Goal: Task Accomplishment & Management: Manage account settings

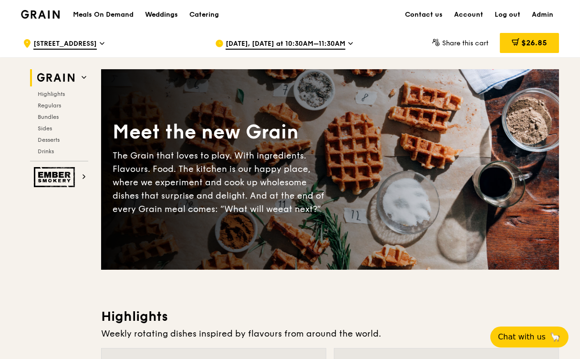
click at [151, 26] on div "Weddings" at bounding box center [161, 14] width 33 height 29
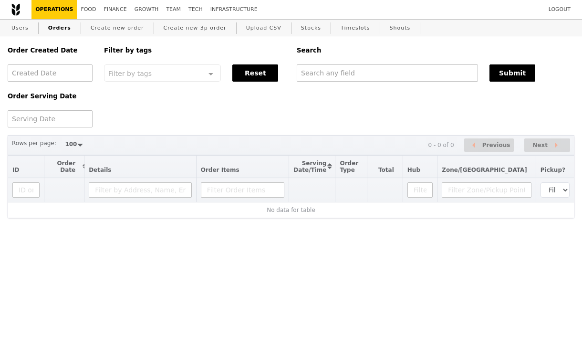
select select "100"
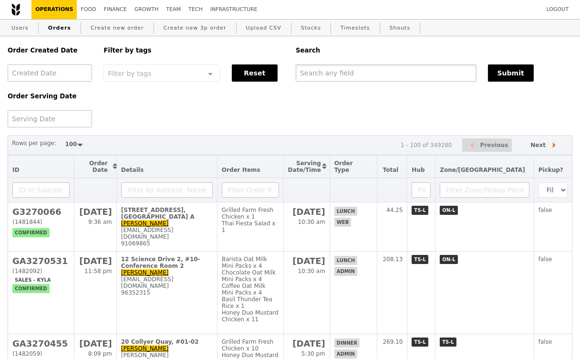
click at [382, 73] on input "text" at bounding box center [386, 72] width 181 height 17
paste input "g3270245"
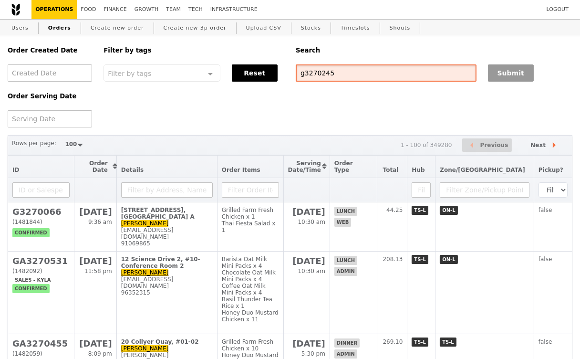
type input "g3270245"
click at [523, 70] on button "Submit" at bounding box center [511, 72] width 46 height 17
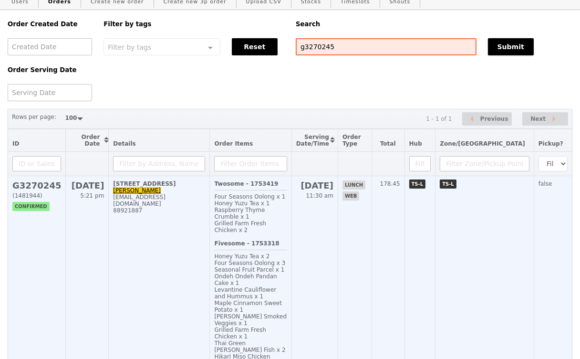
scroll to position [33, 0]
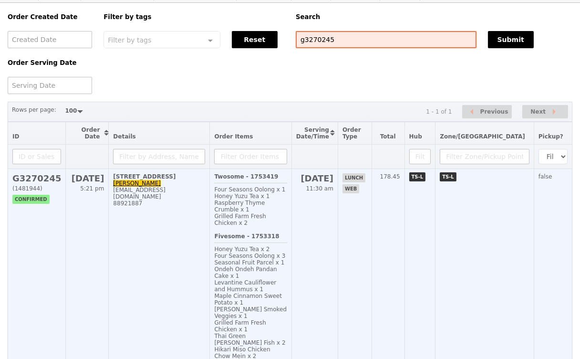
click at [198, 256] on td "[STREET_ADDRESS] [PERSON_NAME] [EMAIL_ADDRESS][DOMAIN_NAME] 88921887" at bounding box center [159, 270] width 101 height 202
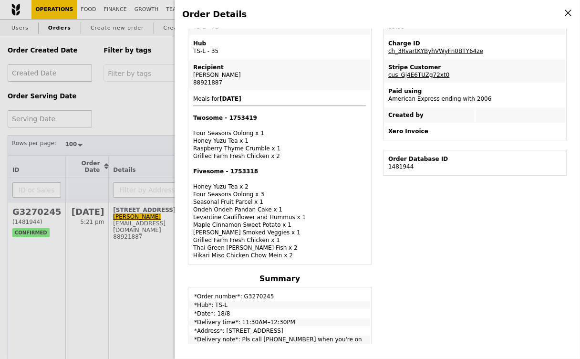
scroll to position [178, 0]
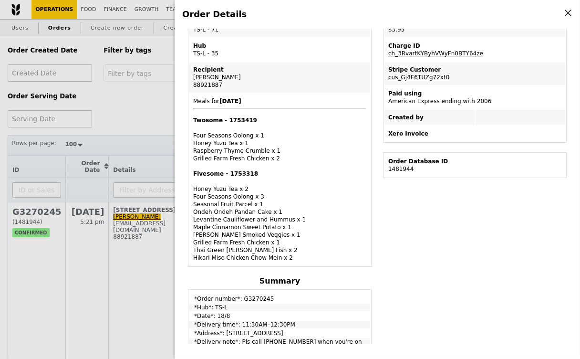
click at [389, 257] on div "Edit order Changelog Cancel Order ID G3270245 – View receipt Order Date/Time [D…" at bounding box center [377, 186] width 390 height 315
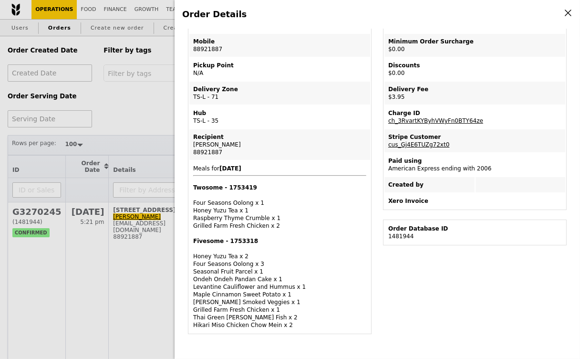
scroll to position [0, 0]
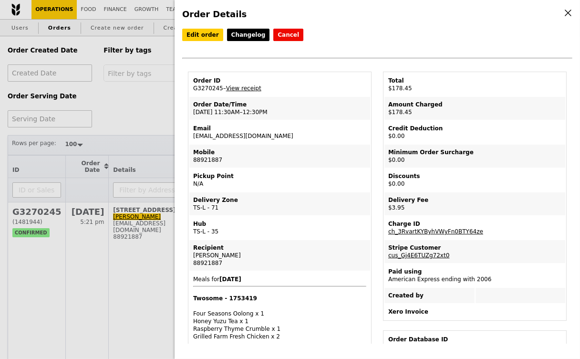
click at [206, 84] on td "Order ID G3270245 – View receipt" at bounding box center [279, 84] width 181 height 23
copy td "G3270245"
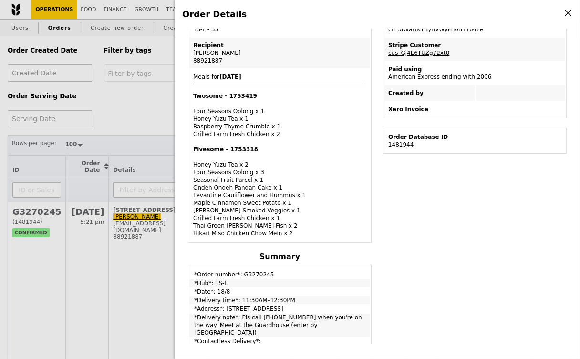
scroll to position [362, 0]
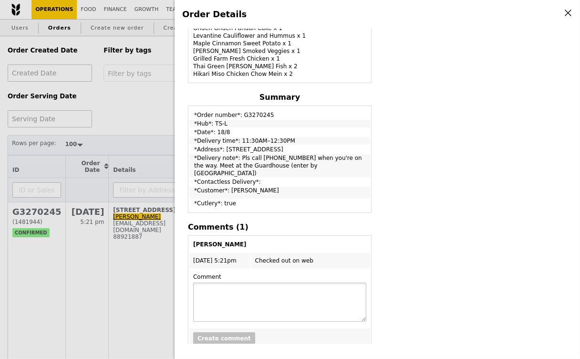
click at [218, 282] on textarea at bounding box center [279, 301] width 173 height 39
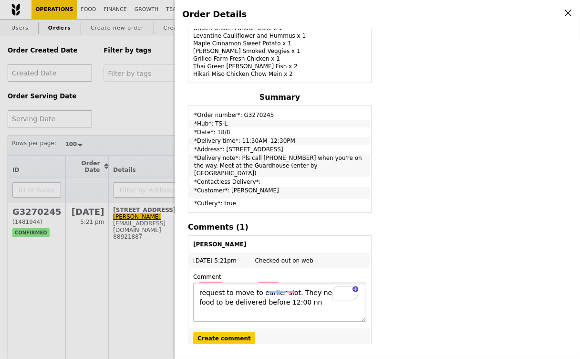
click at [291, 282] on textarea "request to move to earlier slot. They need the food to be delivered before 12:0…" at bounding box center [279, 301] width 173 height 39
click at [349, 282] on textarea "request to move to earlier slot 10:30 to 11:30 . They need the food to be deliv…" at bounding box center [279, 301] width 173 height 39
type textarea "request to move to earlier slot 10:30 to 11:30 . Need the food to be delivered …"
click at [219, 332] on button "Create comment" at bounding box center [224, 338] width 62 height 12
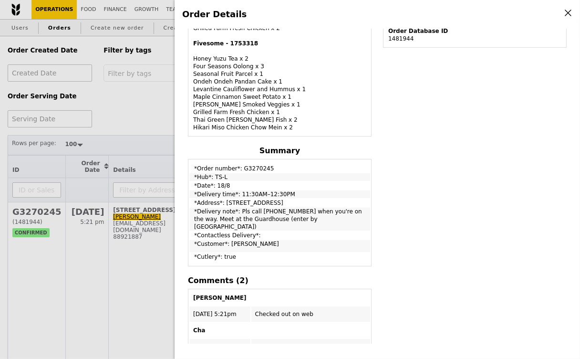
scroll to position [0, 0]
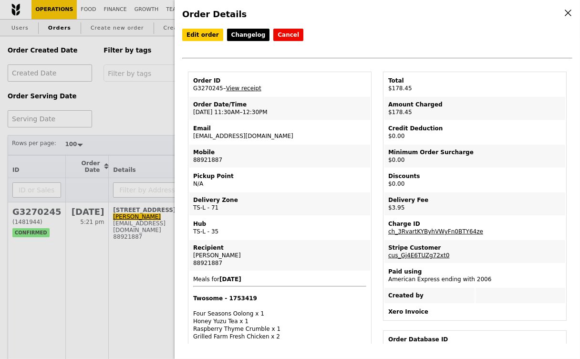
click at [216, 89] on td "Order ID G3270245 – View receipt" at bounding box center [279, 84] width 181 height 23
copy td "G3270245"
click at [256, 85] on link "View receipt" at bounding box center [243, 88] width 35 height 7
click at [204, 35] on link "Edit order" at bounding box center [202, 35] width 41 height 12
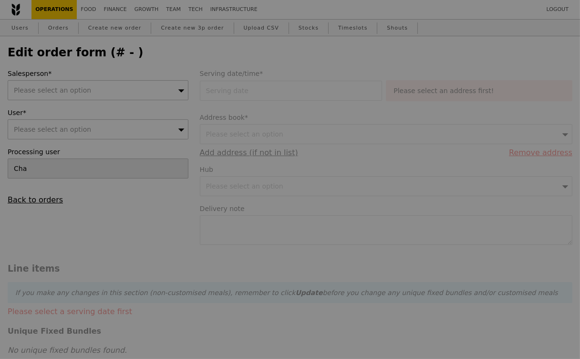
type input "[DATE]"
type textarea "Pls call [PHONE_NUMBER] when you're on the way. Meet at the Guardhouse (enter b…"
type input "174.50"
type input "2.71"
type input "2.95"
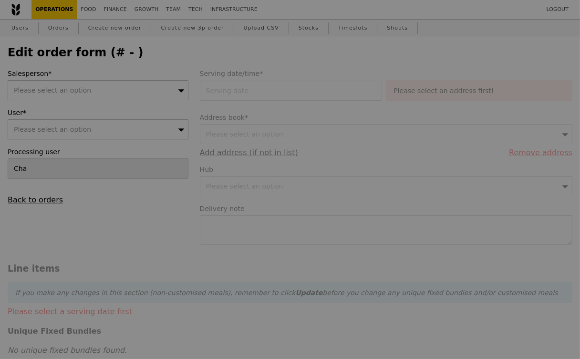
type input "177.45"
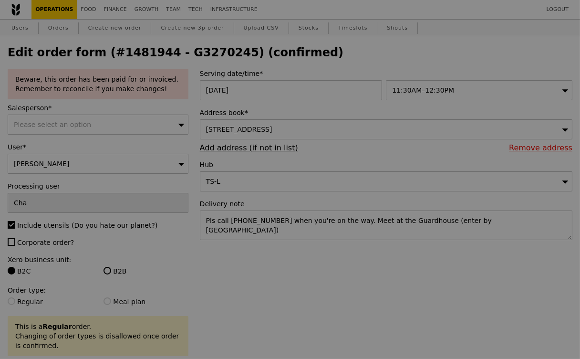
type input "Update"
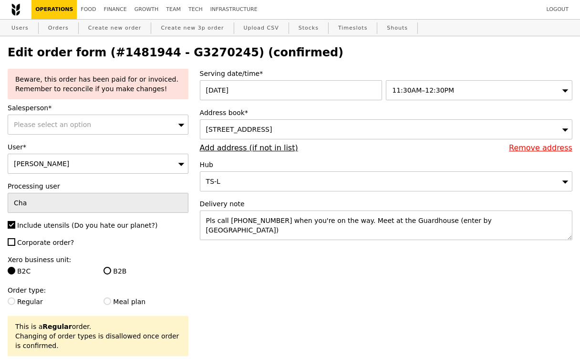
click at [432, 91] on span "11:30AM–12:30PM" at bounding box center [423, 90] width 62 height 8
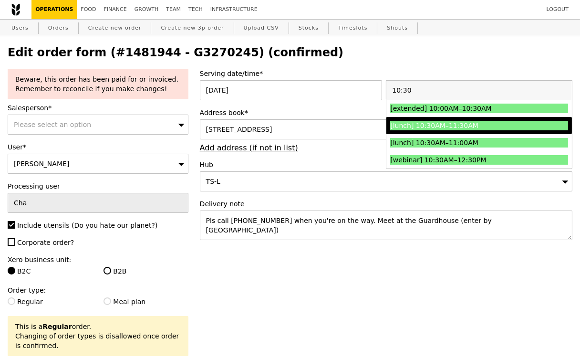
type input "10:30"
click at [435, 125] on div "[lunch] 10:30AM–11:30AM" at bounding box center [456, 126] width 133 height 10
type input "Loading..."
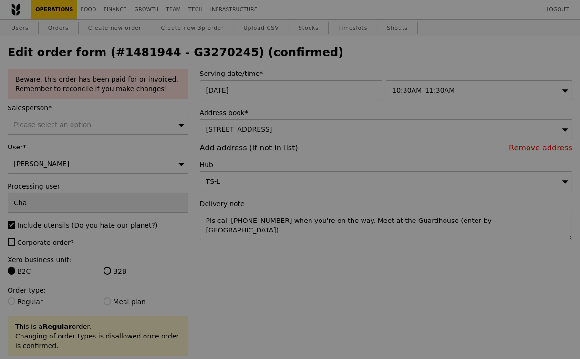
type input "0.00"
type input "9.08"
type input "9.90"
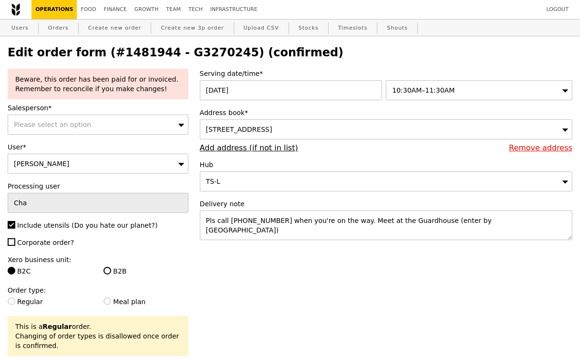
type input "Update"
click at [511, 221] on textarea "Pls call [PHONE_NUMBER] when you're on the way. Meet at the Guardhouse (enter b…" at bounding box center [386, 225] width 373 height 30
type textarea "Pls call [PHONE_NUMBER] when you're on the way. Meet at the Guardhouse (enter b…"
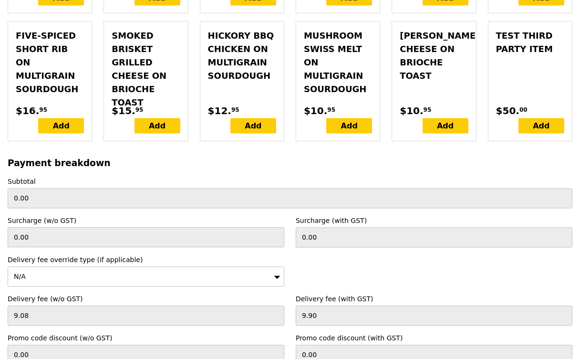
scroll to position [2940, 0]
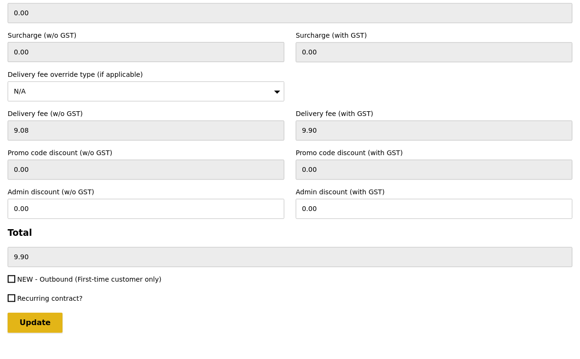
click at [39, 312] on input "Update" at bounding box center [35, 322] width 55 height 20
type input "Loading..."
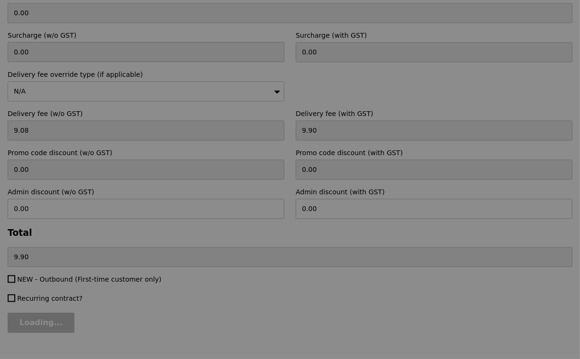
type input "174.50"
type input "2.71"
type input "2.95"
type input "177.45"
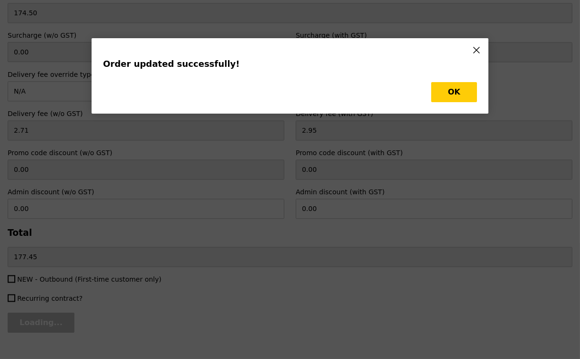
scroll to position [0, 0]
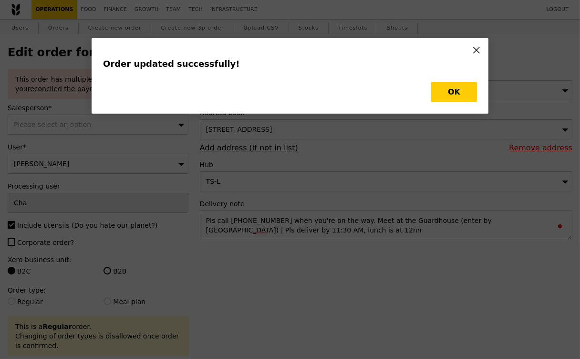
type input "Update"
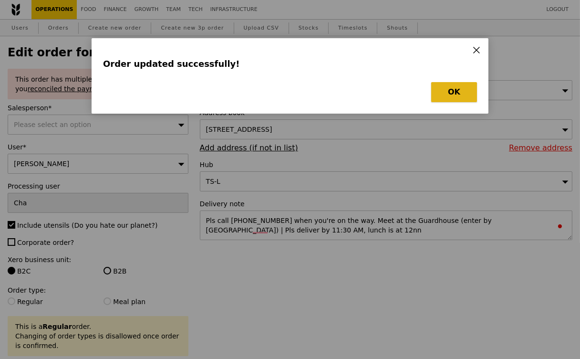
click at [462, 96] on button "OK" at bounding box center [454, 92] width 46 height 20
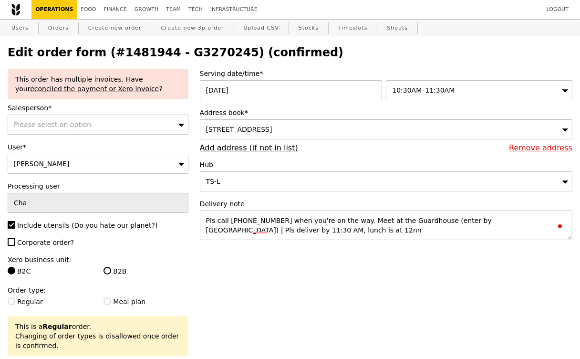
click at [194, 55] on h2 "Edit order form (#1481944 - G3270245) (confirmed)" at bounding box center [290, 52] width 565 height 13
copy h2 "G3270245"
click at [61, 25] on link "Orders" at bounding box center [58, 28] width 28 height 17
select select "100"
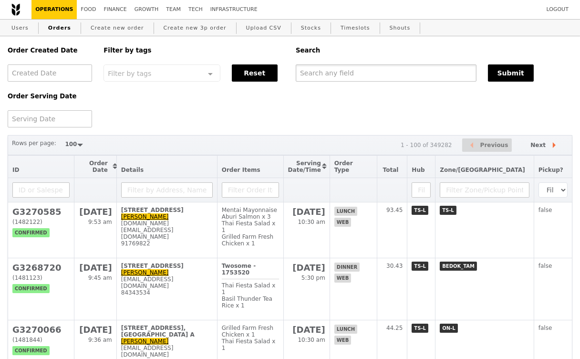
click at [333, 74] on input "text" at bounding box center [386, 72] width 181 height 17
paste input "G3270245"
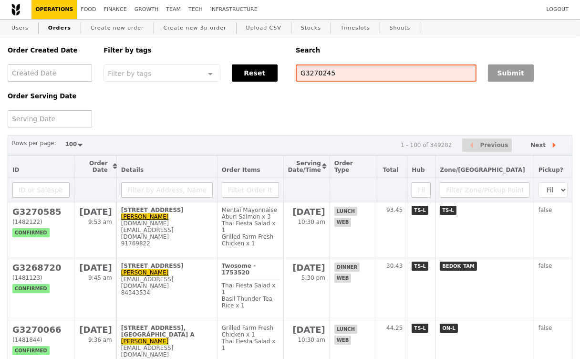
type input "G3270245"
click at [530, 73] on button "Submit" at bounding box center [511, 72] width 46 height 17
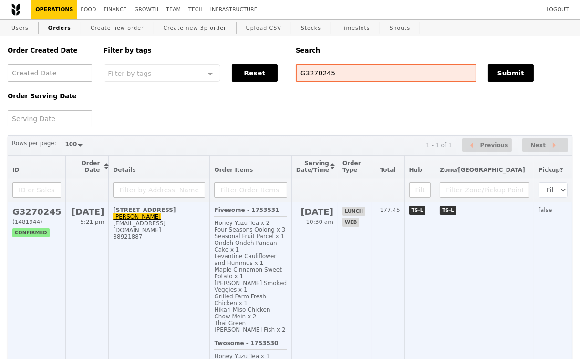
click at [166, 273] on td "[STREET_ADDRESS] [PERSON_NAME] [EMAIL_ADDRESS][DOMAIN_NAME] 88921887" at bounding box center [159, 303] width 101 height 202
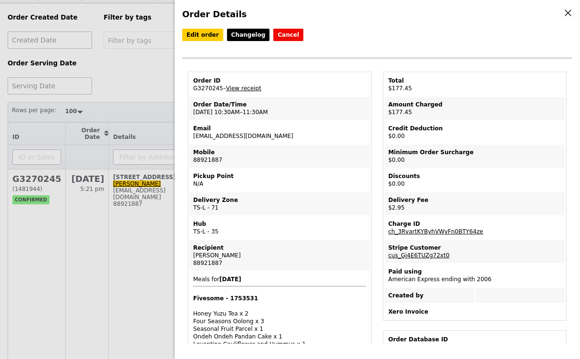
click at [125, 244] on div "Order Details Edit order Changelog Cancel Order ID G3270245 – View receipt Orde…" at bounding box center [290, 179] width 580 height 359
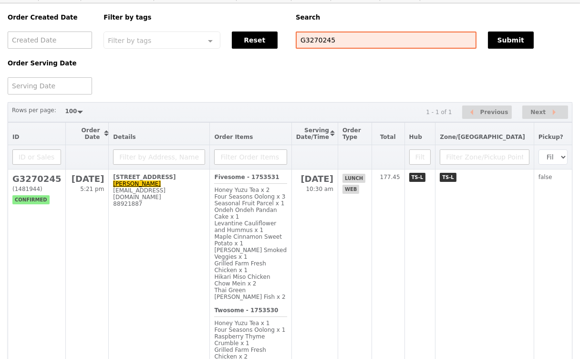
click at [256, 94] on div "Order Created Date Order Serving Date Filter by tags Filter by tags Meal_Plan W…" at bounding box center [290, 48] width 576 height 91
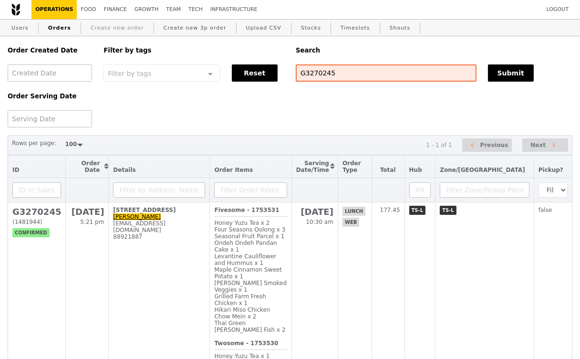
click at [114, 29] on link "Create new order" at bounding box center [117, 28] width 61 height 17
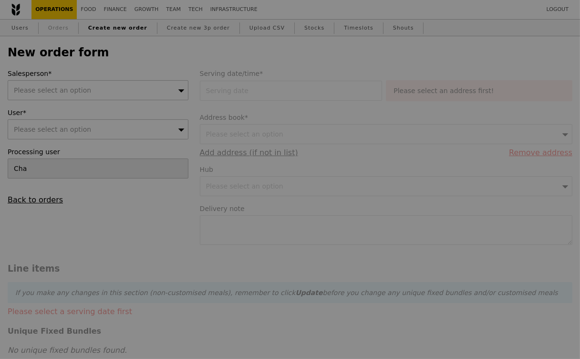
type input "Confirm"
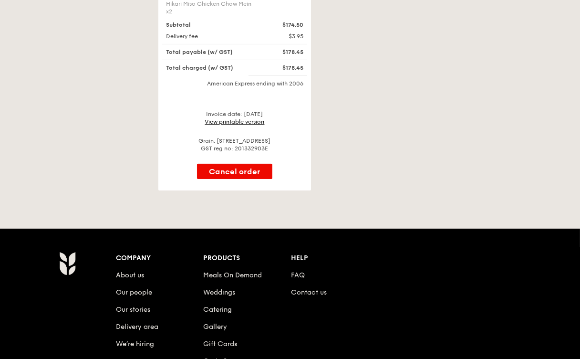
scroll to position [217, 0]
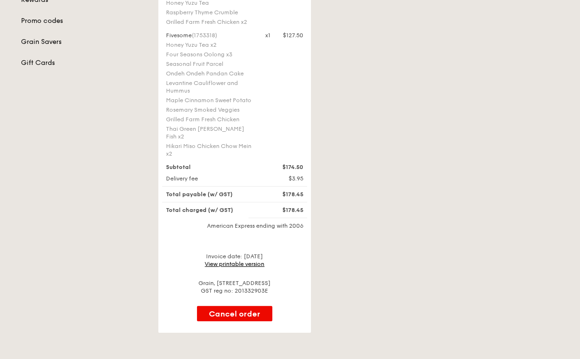
click at [231, 260] on link "View printable version" at bounding box center [235, 263] width 60 height 7
